Goal: Transaction & Acquisition: Purchase product/service

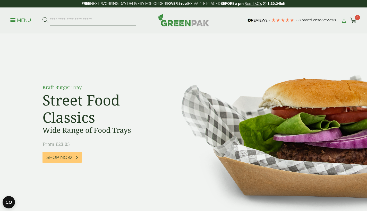
click at [346, 20] on icon at bounding box center [344, 20] width 6 height 5
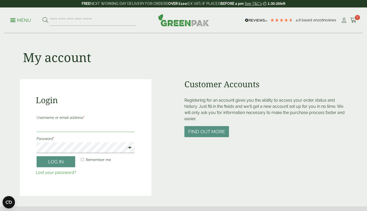
type input "**********"
click at [56, 162] on button "Log in" at bounding box center [56, 162] width 39 height 11
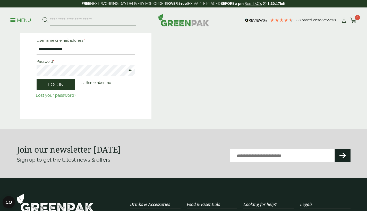
click at [54, 84] on button "Log in" at bounding box center [56, 84] width 39 height 11
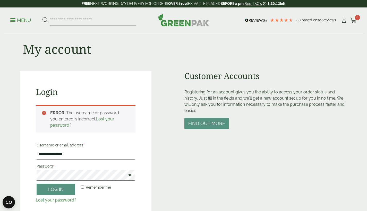
scroll to position [2, 0]
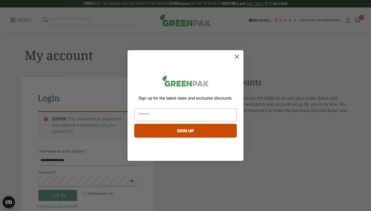
click at [367, 61] on html "4.8 Based on 206 reviews FREE NEXT WORKING DAY DELIVERY - See T&C's 1:30:11 lef…" at bounding box center [185, 213] width 371 height 430
click at [237, 56] on icon "Close dialog" at bounding box center [237, 57] width 4 height 4
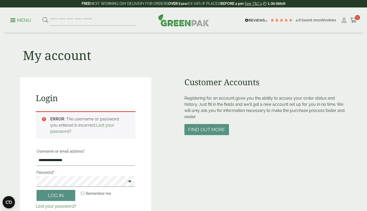
click at [99, 126] on link "Lost your password" at bounding box center [82, 128] width 64 height 11
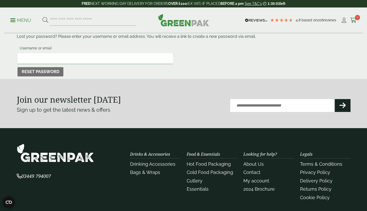
type input "**********"
click at [35, 72] on button "Reset password" at bounding box center [41, 71] width 46 height 9
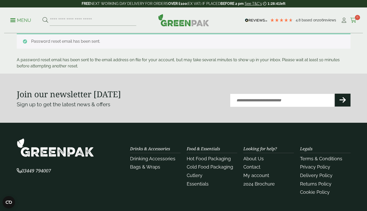
click at [355, 22] on icon at bounding box center [354, 20] width 6 height 5
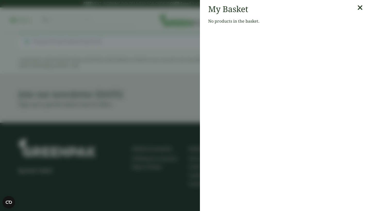
click at [95, 49] on aside "My Basket No products in the basket." at bounding box center [185, 105] width 371 height 211
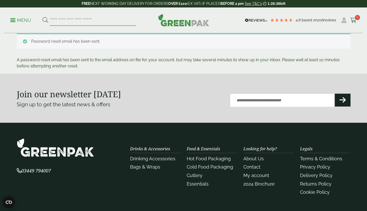
click at [66, 23] on input "search" at bounding box center [93, 20] width 87 height 11
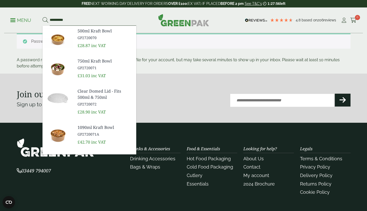
type input "**********"
click at [85, 64] on link "750ml Kraft Bowl GP2720071" at bounding box center [105, 64] width 55 height 13
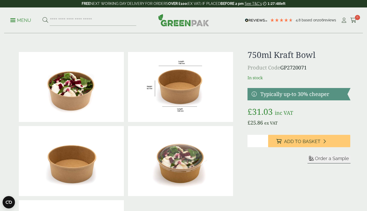
drag, startPoint x: 253, startPoint y: 142, endPoint x: 236, endPoint y: 144, distance: 16.9
click at [237, 144] on div at bounding box center [184, 161] width 340 height 223
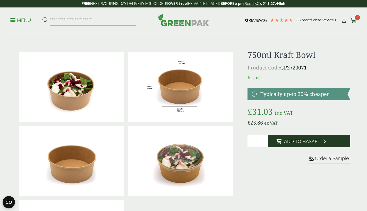
type input "*"
click at [316, 144] on span "Add to Basket" at bounding box center [302, 142] width 36 height 6
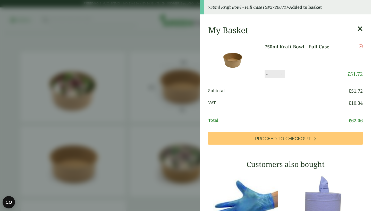
click at [358, 27] on icon at bounding box center [360, 28] width 5 height 7
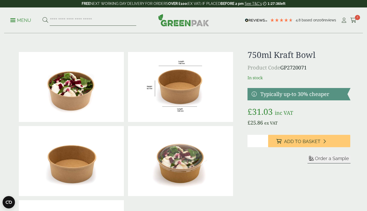
click at [86, 20] on input "search" at bounding box center [93, 20] width 87 height 11
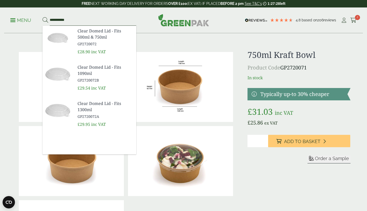
type input "**********"
click at [91, 40] on span "Clear Domed Lid - Fits 500ml & 750ml" at bounding box center [105, 34] width 55 height 12
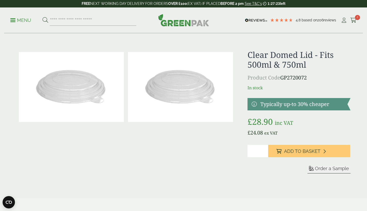
drag, startPoint x: 254, startPoint y: 150, endPoint x: 241, endPoint y: 151, distance: 13.2
click at [241, 151] on div "£" at bounding box center [184, 118] width 340 height 136
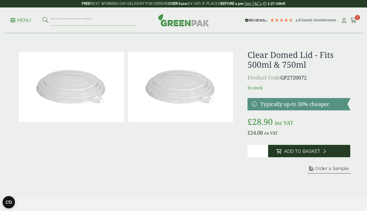
type input "*"
click at [308, 155] on button "Add to Basket" at bounding box center [309, 151] width 82 height 12
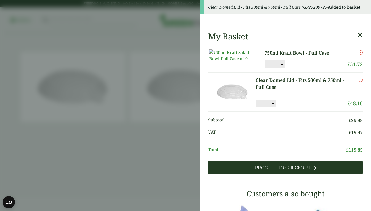
click at [283, 171] on span "Proceed to Checkout" at bounding box center [283, 168] width 56 height 6
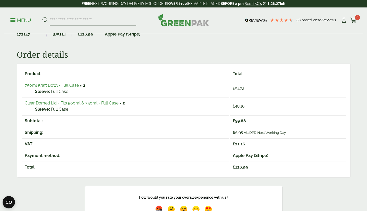
scroll to position [58, 0]
